Goal: Task Accomplishment & Management: Complete application form

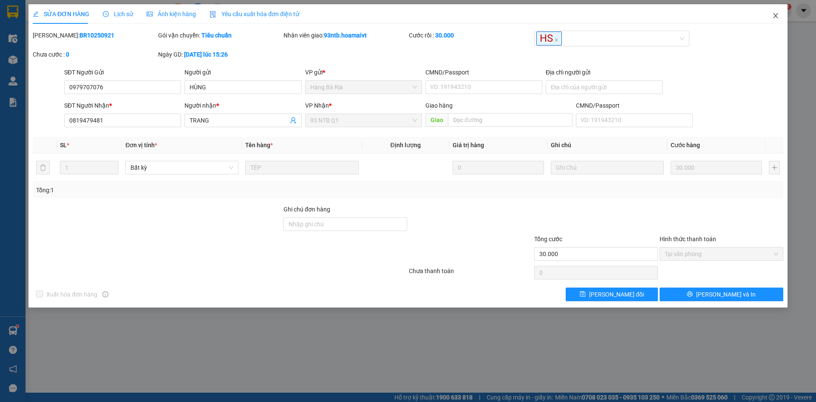
click at [777, 10] on span "Close" at bounding box center [776, 16] width 24 height 24
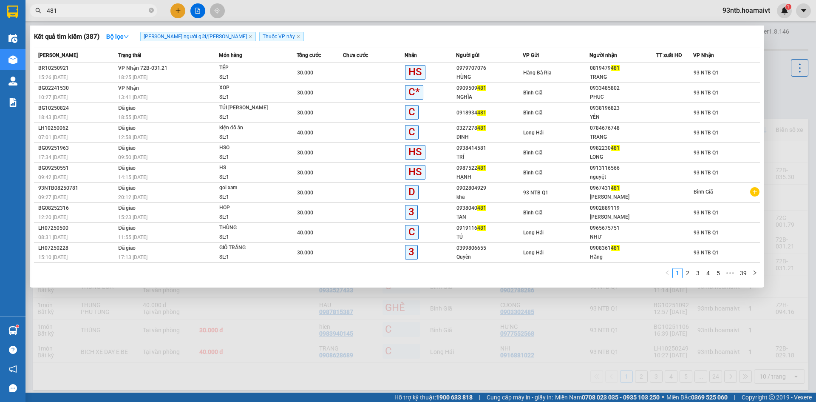
click at [127, 10] on input "481" at bounding box center [97, 10] width 100 height 9
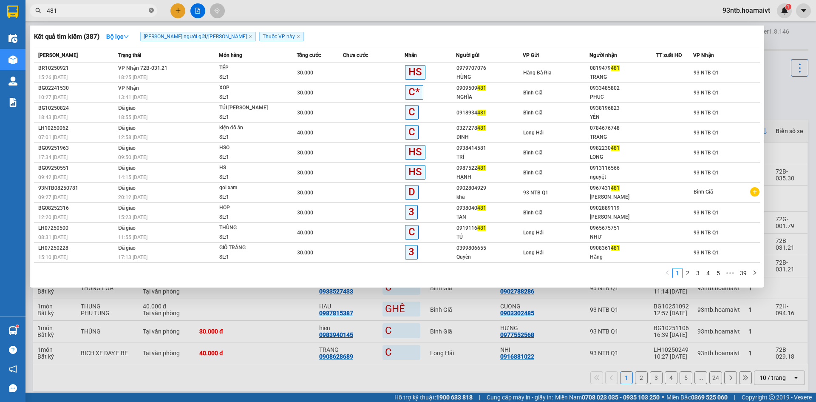
click at [153, 8] on icon "close-circle" at bounding box center [151, 10] width 5 height 5
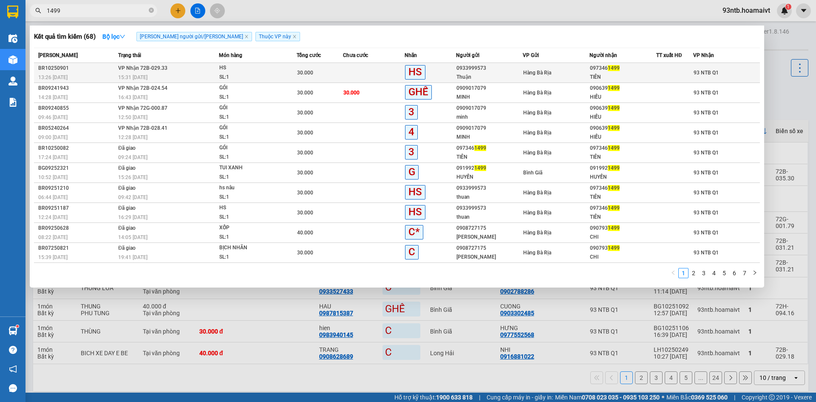
type input "1499"
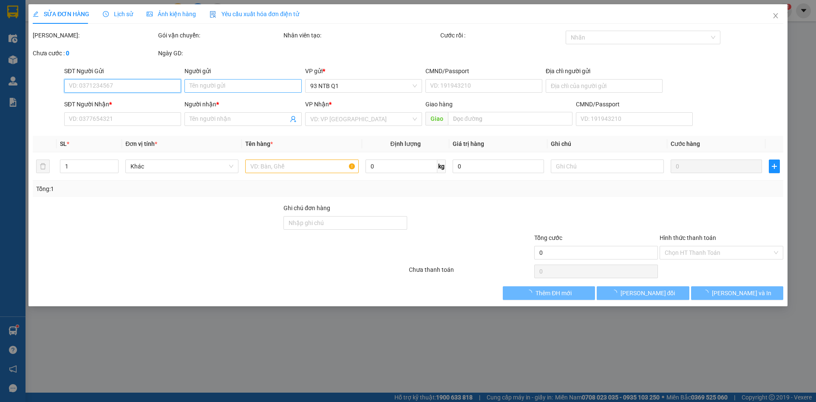
type input "0933999573"
type input "Thuận"
type input "077096001988"
type input "0973461499"
type input "TIÊN"
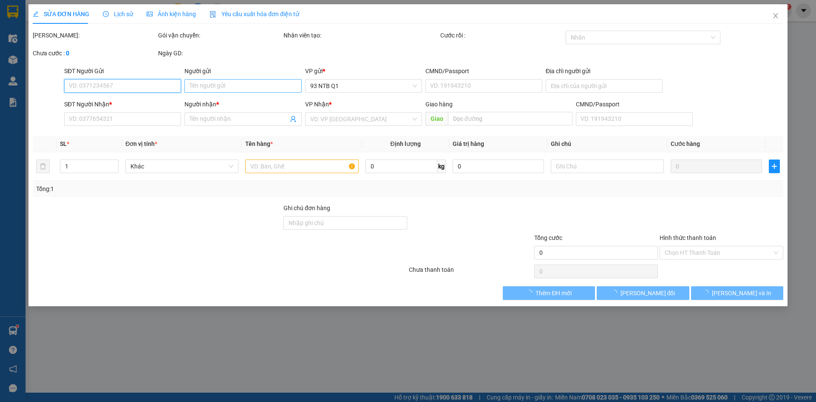
type input "30.000"
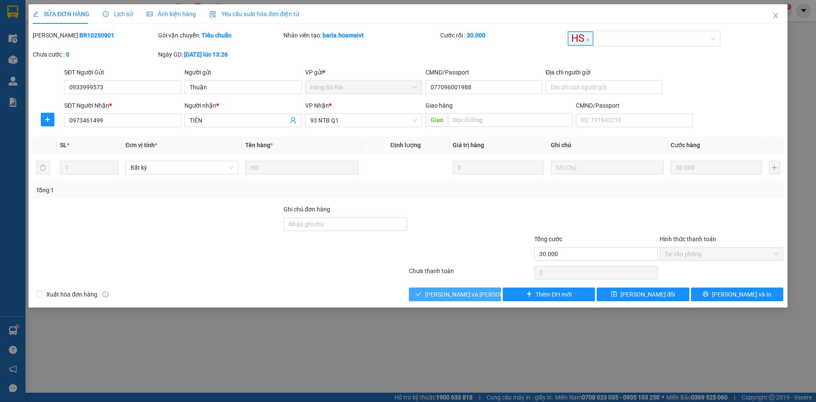
click at [455, 295] on span "[PERSON_NAME] và [PERSON_NAME] hàng" at bounding box center [482, 294] width 115 height 9
